Goal: Task Accomplishment & Management: Use online tool/utility

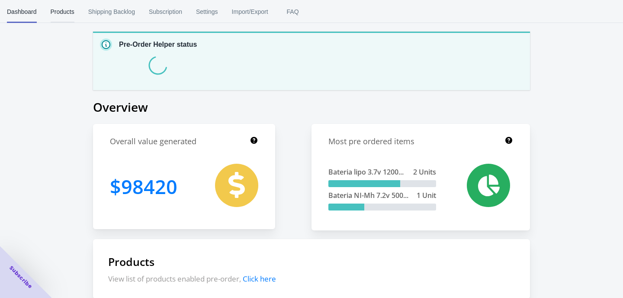
click at [52, 10] on span "Products" at bounding box center [63, 11] width 24 height 23
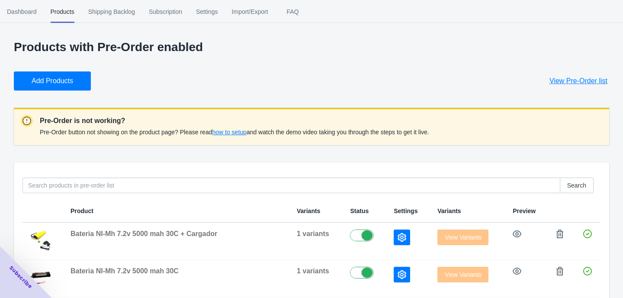
click at [58, 86] on button "Add Products" at bounding box center [52, 80] width 77 height 19
click at [398, 237] on icon "button" at bounding box center [402, 237] width 9 height 9
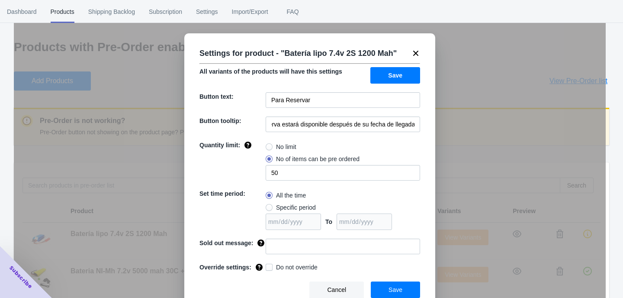
scroll to position [0, 107]
click at [399, 123] on input "El producto en reserva estará disponible después de su fecha de llegada del 18 …" at bounding box center [343, 124] width 154 height 16
click at [383, 124] on input "El producto en reserva estará disponible después de su fecha de llegada del 18 …" at bounding box center [343, 124] width 154 height 16
type input "El producto en reserva estará disponible después de su fecha de llegada del 30 …"
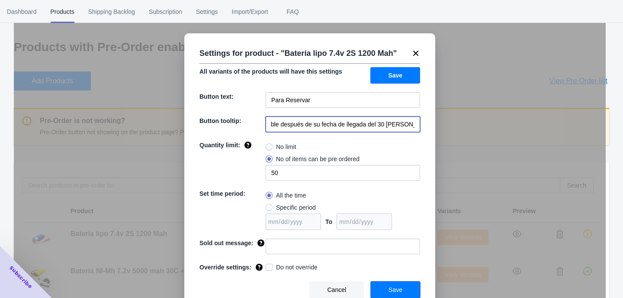
scroll to position [0, 0]
click at [389, 290] on button "Save" at bounding box center [395, 289] width 49 height 16
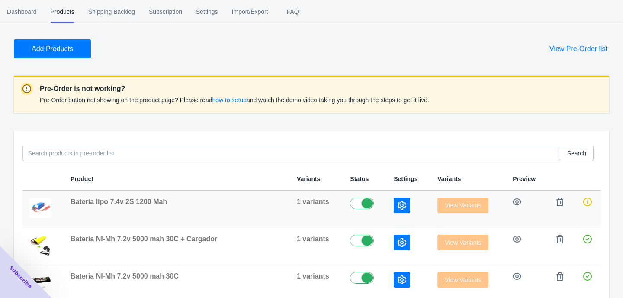
scroll to position [39, 0]
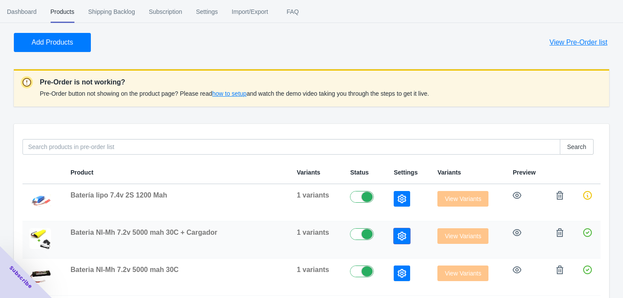
click at [394, 240] on button "button" at bounding box center [402, 236] width 16 height 16
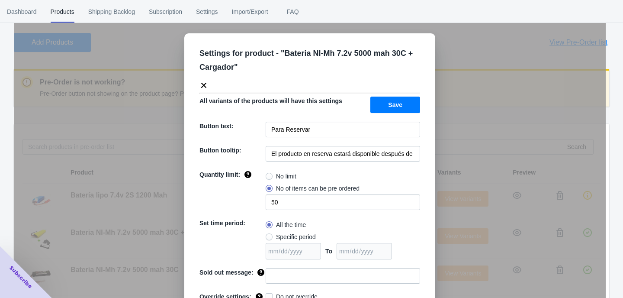
scroll to position [0, 108]
click at [460, 164] on div "Settings for product - " Bateria NI-Mh 7.2v 5000 mah 30C + Cargador " All varia…" at bounding box center [310, 171] width 592 height 298
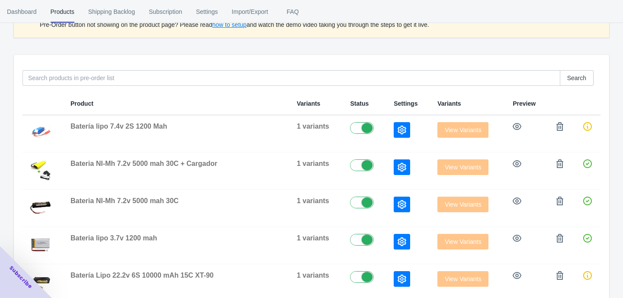
scroll to position [113, 0]
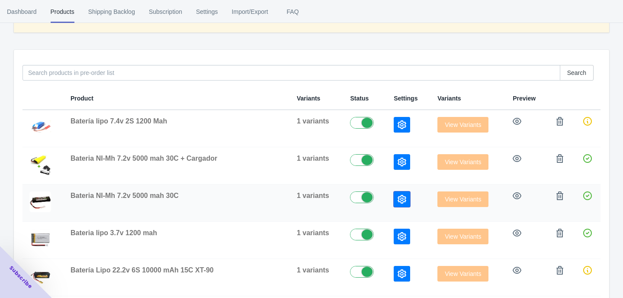
click at [398, 201] on icon "button" at bounding box center [402, 199] width 9 height 9
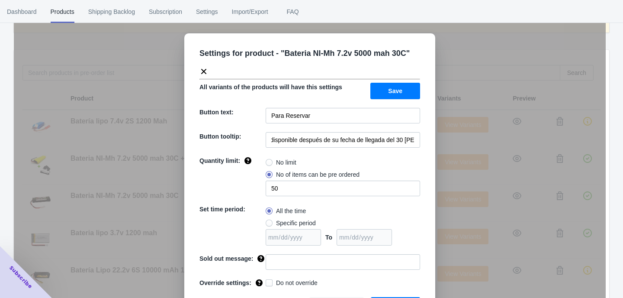
scroll to position [0, 108]
click at [471, 142] on div "Settings for product - " Bateria NI-Mh 7.2v 5000 mah 30C " All variants of the …" at bounding box center [310, 171] width 592 height 298
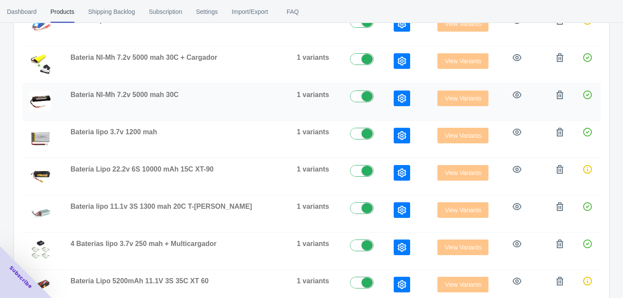
scroll to position [280, 0]
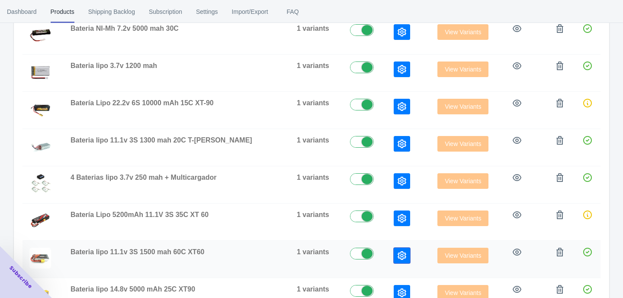
click at [398, 255] on icon "button" at bounding box center [402, 255] width 9 height 9
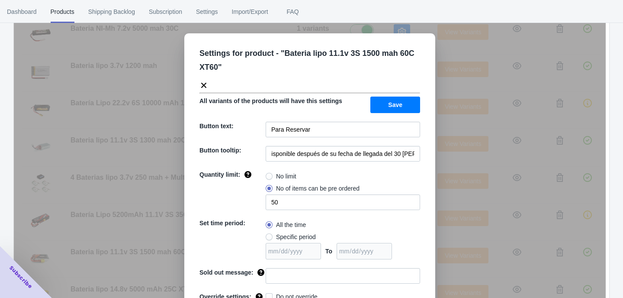
scroll to position [0, 108]
click at [475, 152] on div "Settings for product - " Bateria lipo 11.1v 3S 1500 mah 60C XT60 " All variants…" at bounding box center [310, 171] width 592 height 298
